Goal: Use online tool/utility

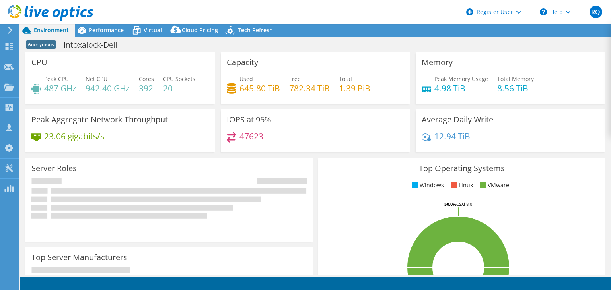
select select "USD"
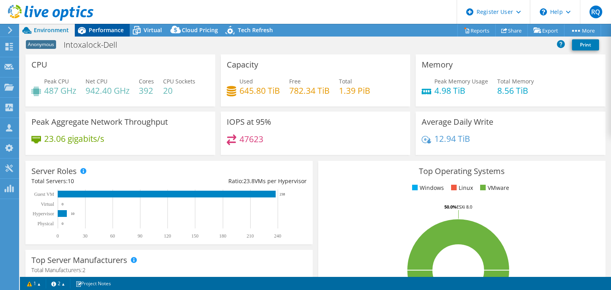
click at [109, 32] on span "Performance" at bounding box center [106, 30] width 35 height 8
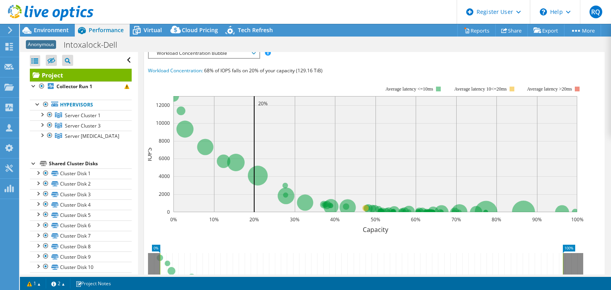
scroll to position [60, 0]
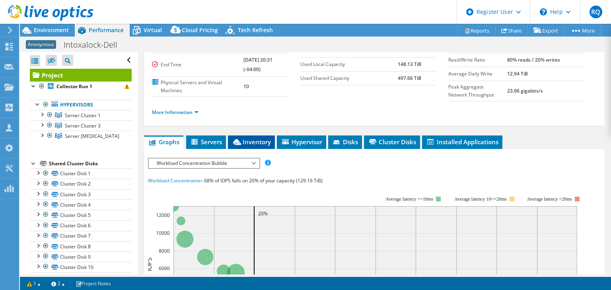
click at [253, 141] on span "Inventory" at bounding box center [251, 142] width 39 height 8
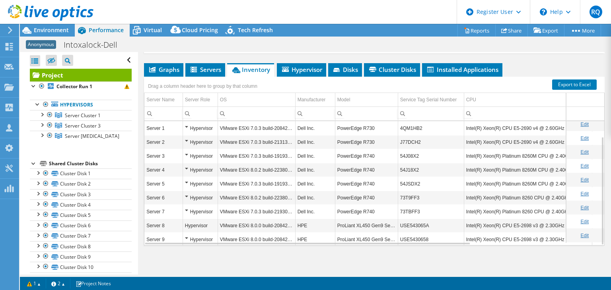
scroll to position [17, 0]
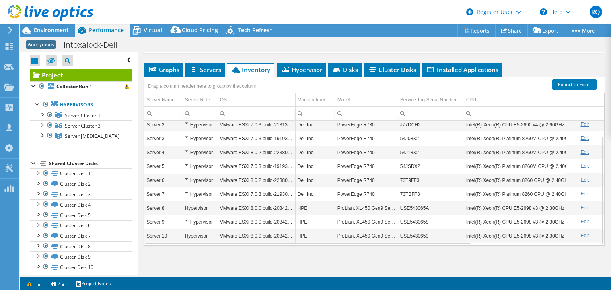
click at [185, 124] on div "Hypervisor" at bounding box center [200, 125] width 31 height 10
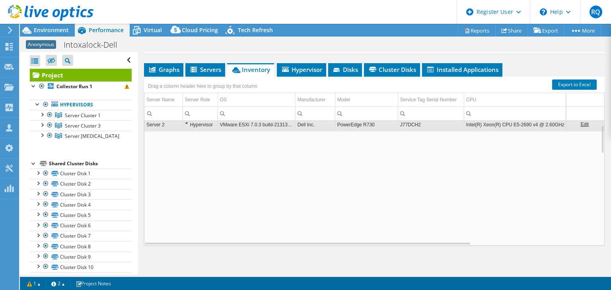
click at [185, 123] on div "Hypervisor" at bounding box center [200, 125] width 31 height 10
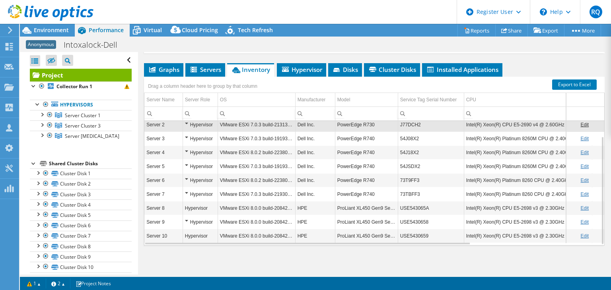
click at [185, 123] on div "Hypervisor" at bounding box center [200, 125] width 31 height 10
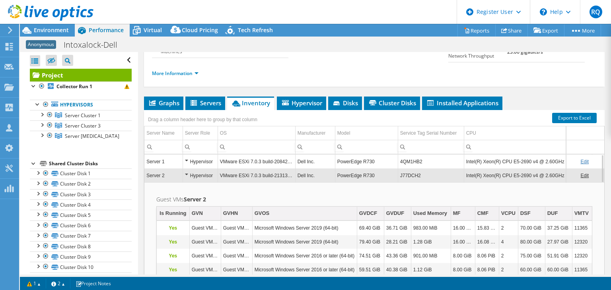
scroll to position [98, 0]
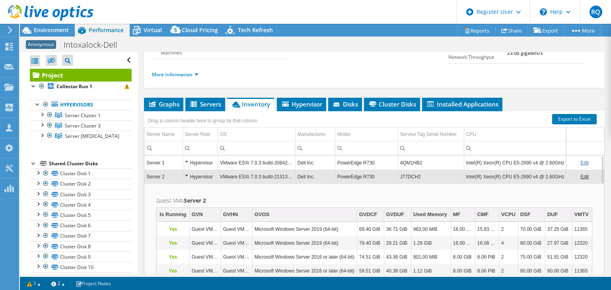
click at [186, 174] on div "Hypervisor" at bounding box center [200, 177] width 31 height 10
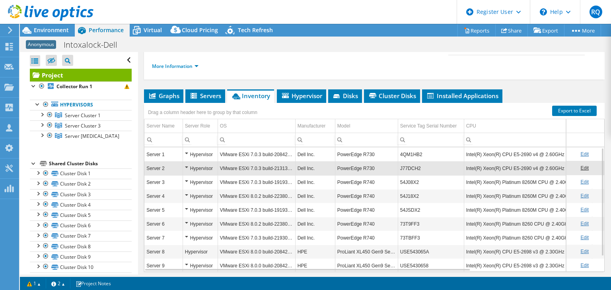
scroll to position [0, 0]
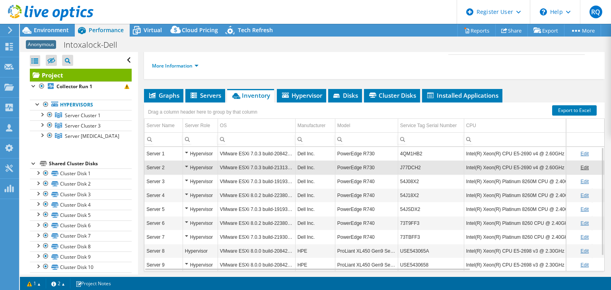
click at [374, 154] on td "PowerEdge R730" at bounding box center [366, 154] width 63 height 14
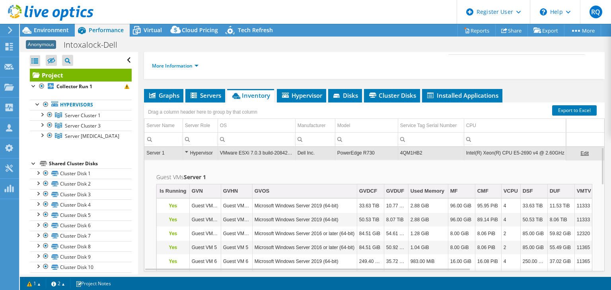
click at [374, 154] on td "PowerEdge R730" at bounding box center [366, 153] width 63 height 14
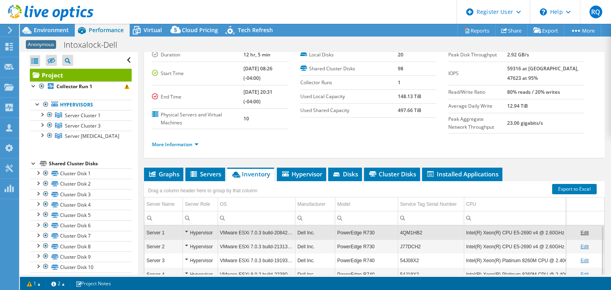
scroll to position [0, 0]
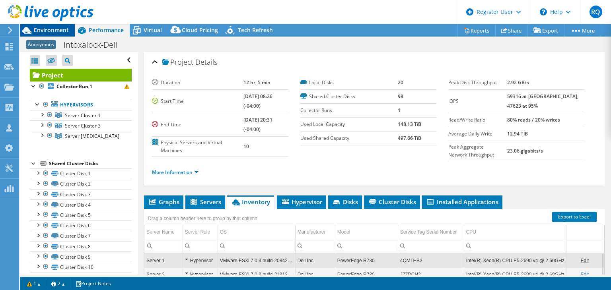
click at [59, 31] on span "Environment" at bounding box center [51, 30] width 35 height 8
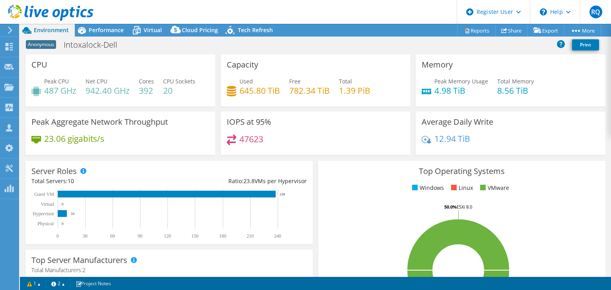
scroll to position [4, 0]
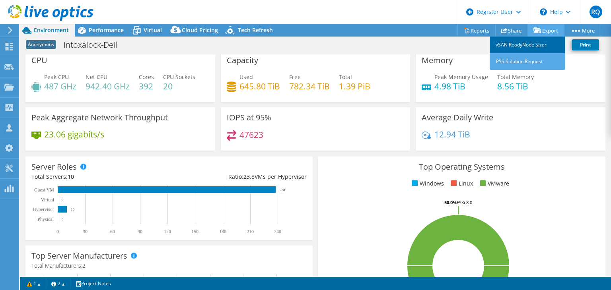
click at [523, 51] on link "vSAN ReadyNode Sizer" at bounding box center [527, 45] width 76 height 17
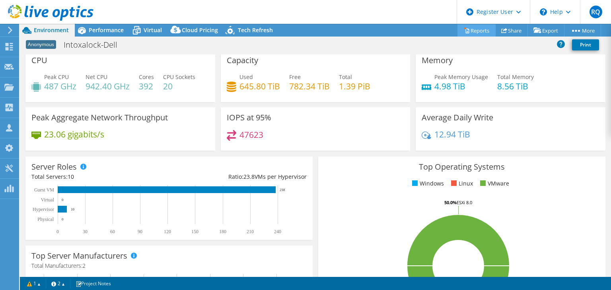
click at [483, 27] on link "Reports" at bounding box center [476, 30] width 38 height 12
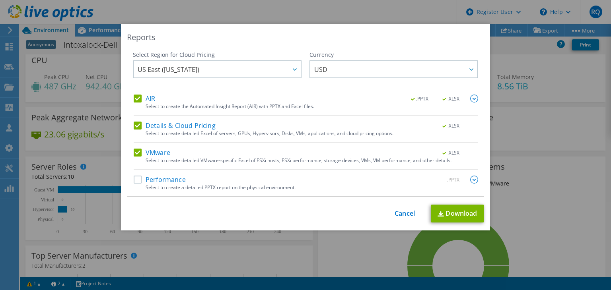
click at [134, 134] on div "Details & Cloud Pricing .XLSX Select to create detailed Excel of servers, GPUs,…" at bounding box center [306, 132] width 344 height 21
click at [136, 131] on div "Details & Cloud Pricing .XLSX Select to create detailed Excel of servers, GPUs,…" at bounding box center [306, 132] width 344 height 21
click at [137, 128] on label "Details & Cloud Pricing" at bounding box center [175, 126] width 82 height 8
click at [0, 0] on input "Details & Cloud Pricing" at bounding box center [0, 0] width 0 height 0
click at [135, 148] on div "AIR .PPTX .XLSX Select to create the Automated Insight Report (AIR) with PPTX a…" at bounding box center [306, 146] width 344 height 102
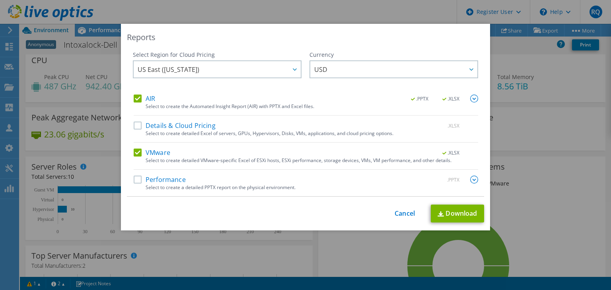
click at [138, 152] on label "VMware" at bounding box center [152, 153] width 37 height 8
click at [0, 0] on input "VMware" at bounding box center [0, 0] width 0 height 0
click at [437, 213] on img at bounding box center [440, 214] width 6 height 5
